Goal: Navigation & Orientation: Understand site structure

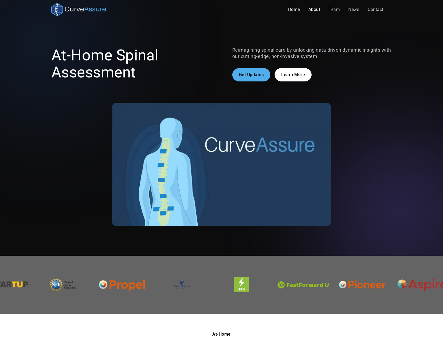
click at [313, 9] on link "About" at bounding box center [314, 9] width 21 height 11
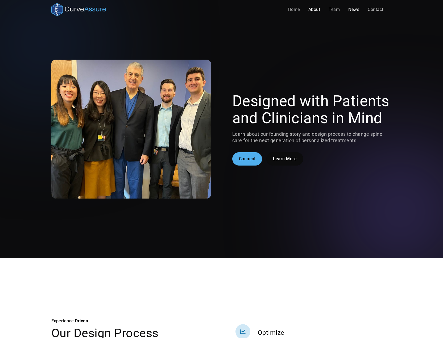
click at [350, 10] on link "News" at bounding box center [353, 9] width 19 height 11
